Goal: Find contact information: Find contact information

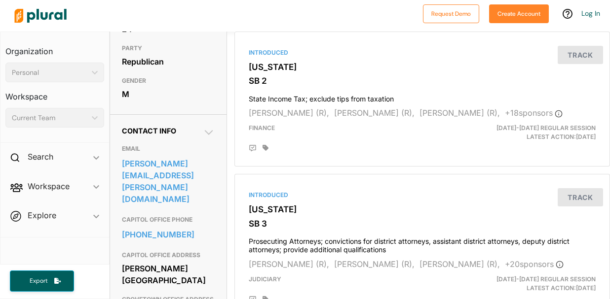
scroll to position [260, 0]
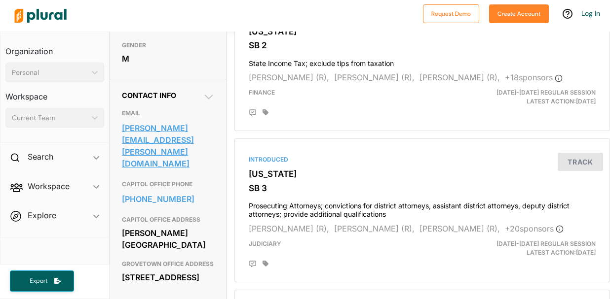
click at [142, 148] on link "lee.anderson@senate.ga.gov" at bounding box center [168, 146] width 93 height 50
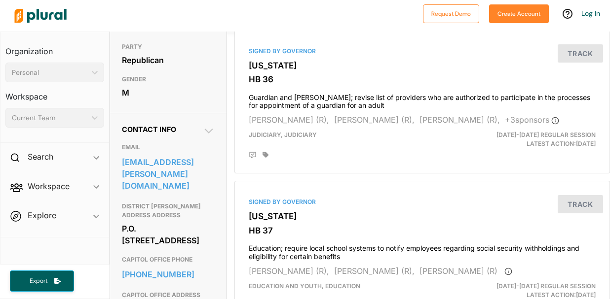
scroll to position [238, 0]
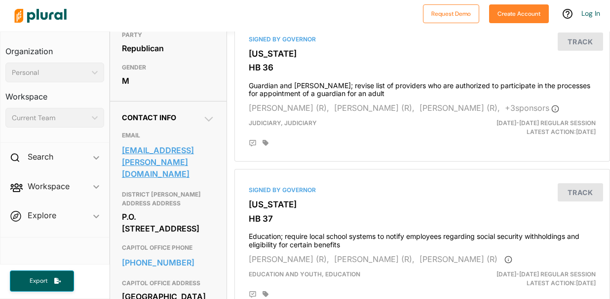
click at [135, 179] on link "[EMAIL_ADDRESS][PERSON_NAME][DOMAIN_NAME]" at bounding box center [168, 162] width 93 height 38
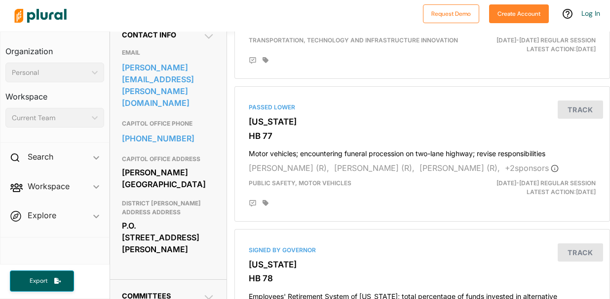
scroll to position [342, 0]
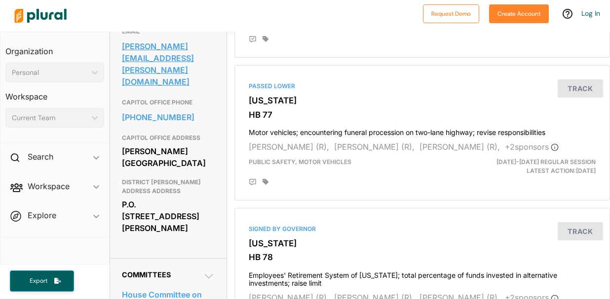
click at [174, 66] on link "gary.richardson@house.ga.gov" at bounding box center [168, 64] width 93 height 50
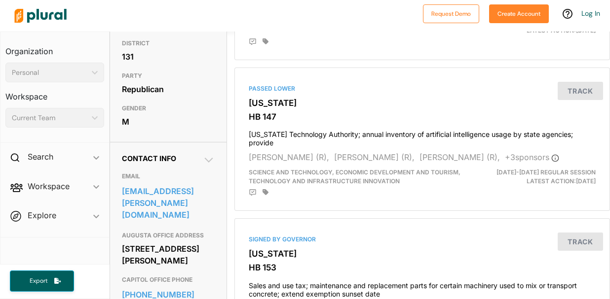
scroll to position [307, 0]
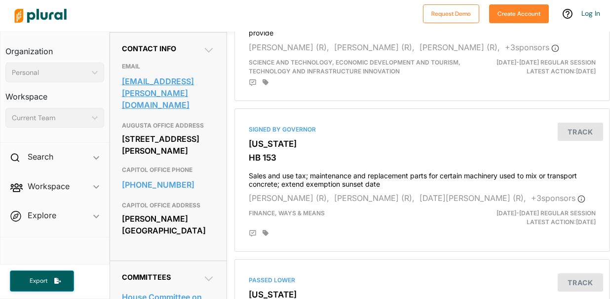
click at [172, 99] on link "rob.clifton@house.ga.gov" at bounding box center [168, 93] width 93 height 38
